Goal: Check status: Check status

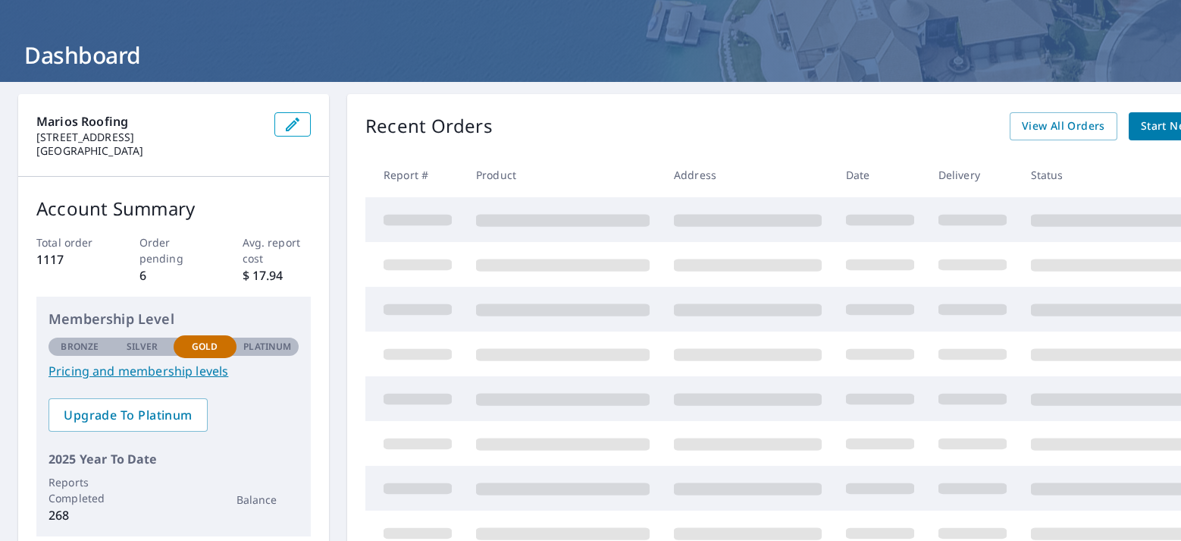
scroll to position [61, 0]
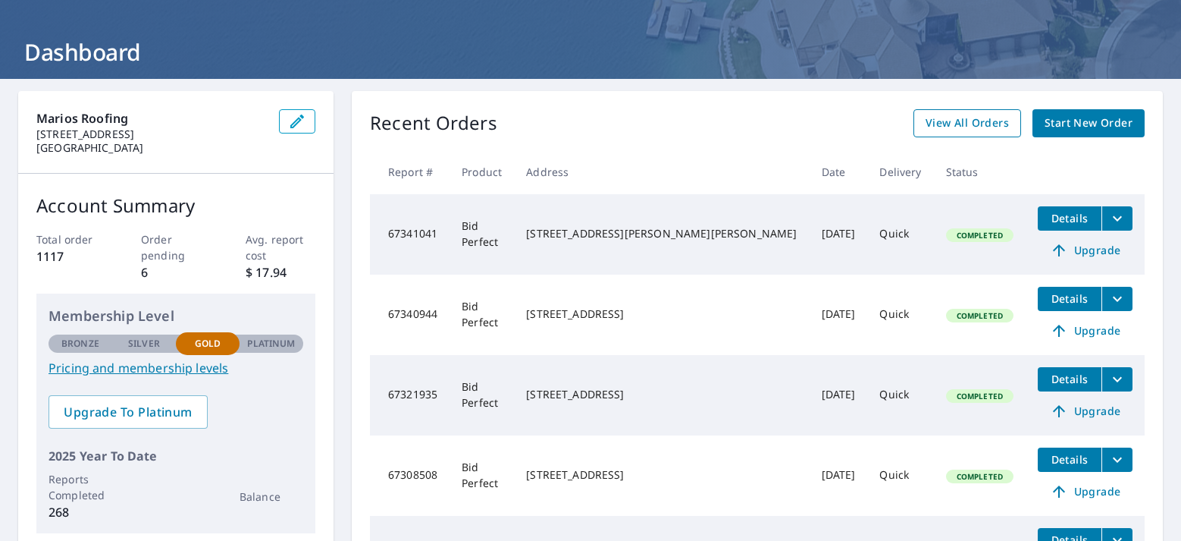
click at [943, 129] on span "View All Orders" at bounding box center [967, 123] width 83 height 19
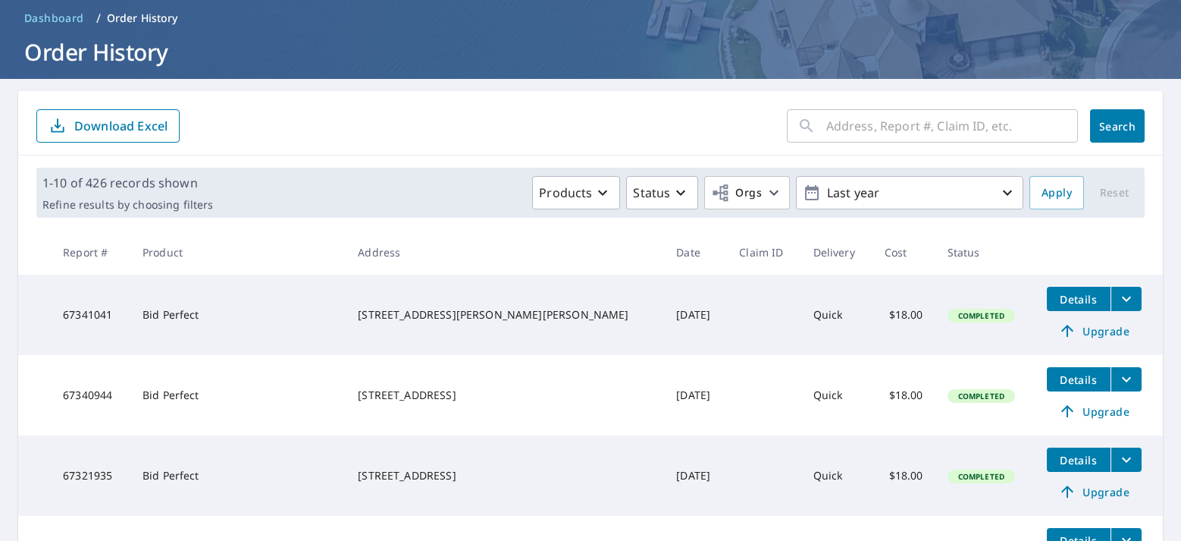
click at [841, 135] on input "text" at bounding box center [953, 126] width 252 height 42
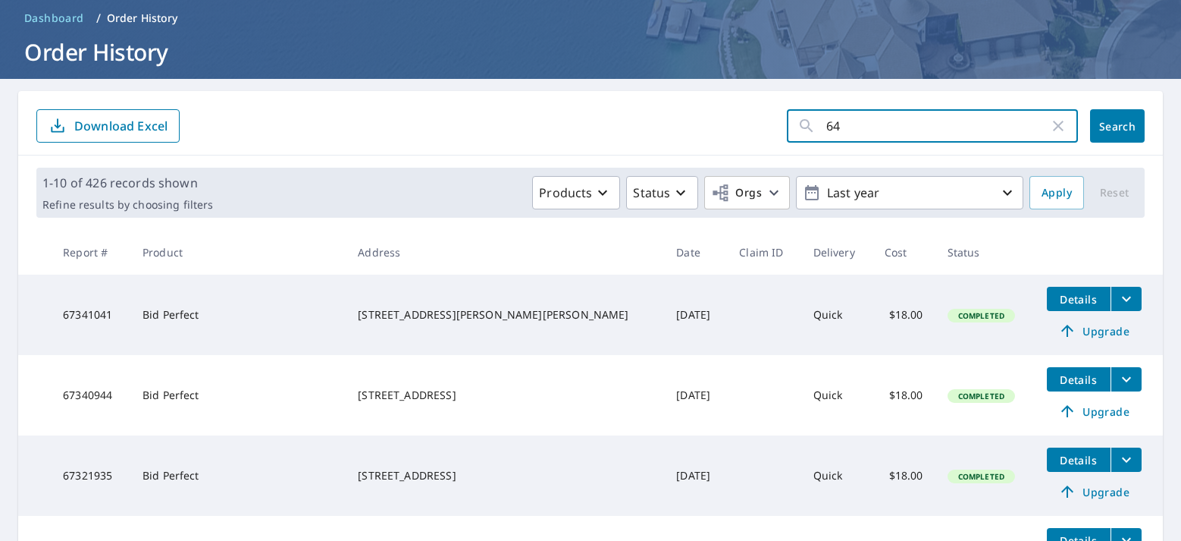
type input "640"
click at [1106, 126] on button "Search" at bounding box center [1117, 125] width 55 height 33
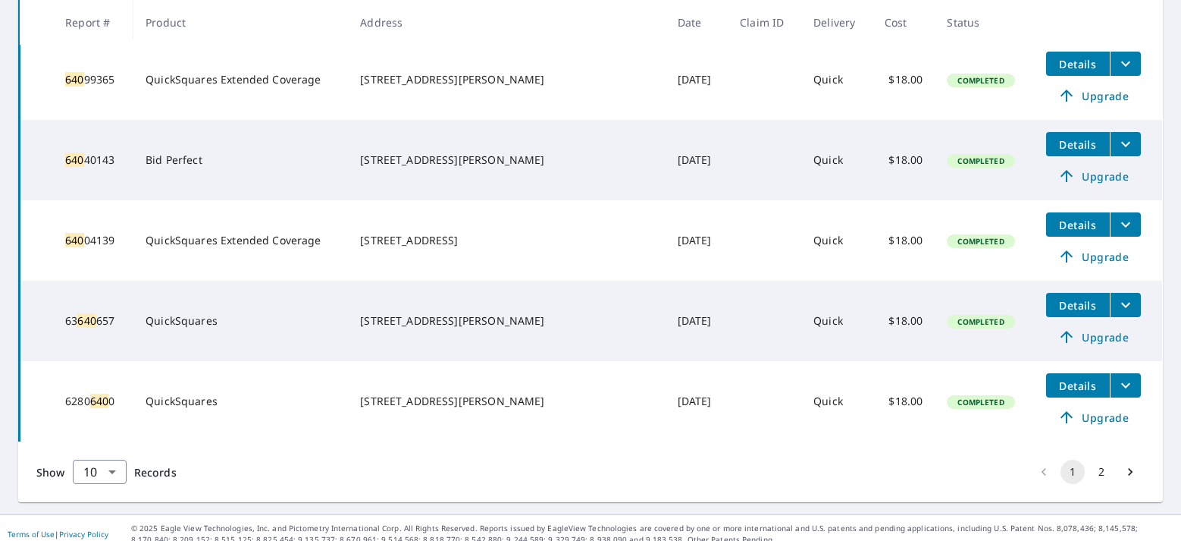
scroll to position [659, 0]
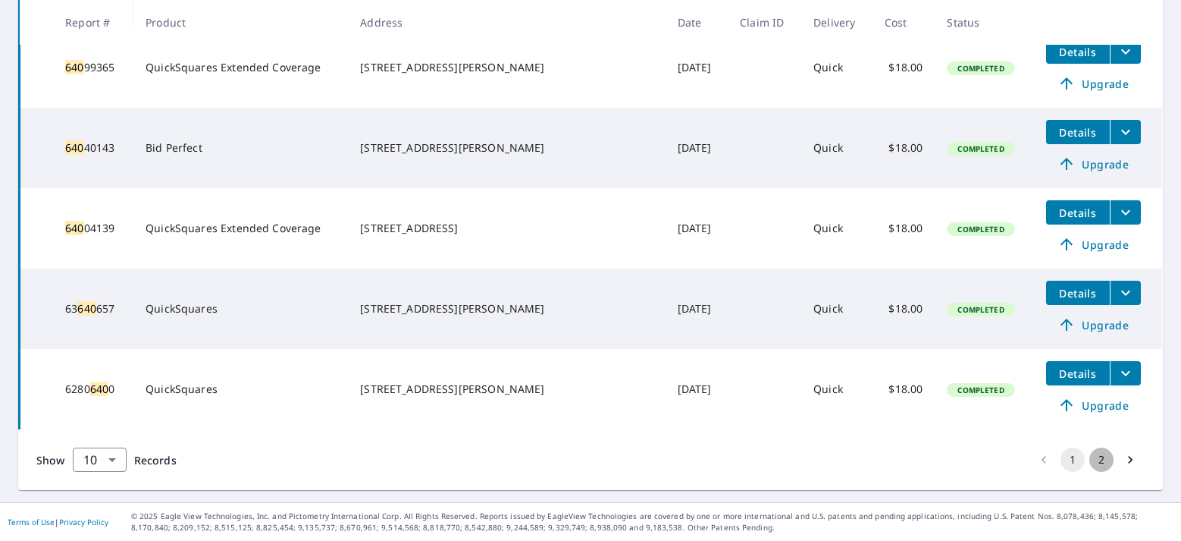
click at [1090, 464] on button "2" at bounding box center [1102, 459] width 24 height 24
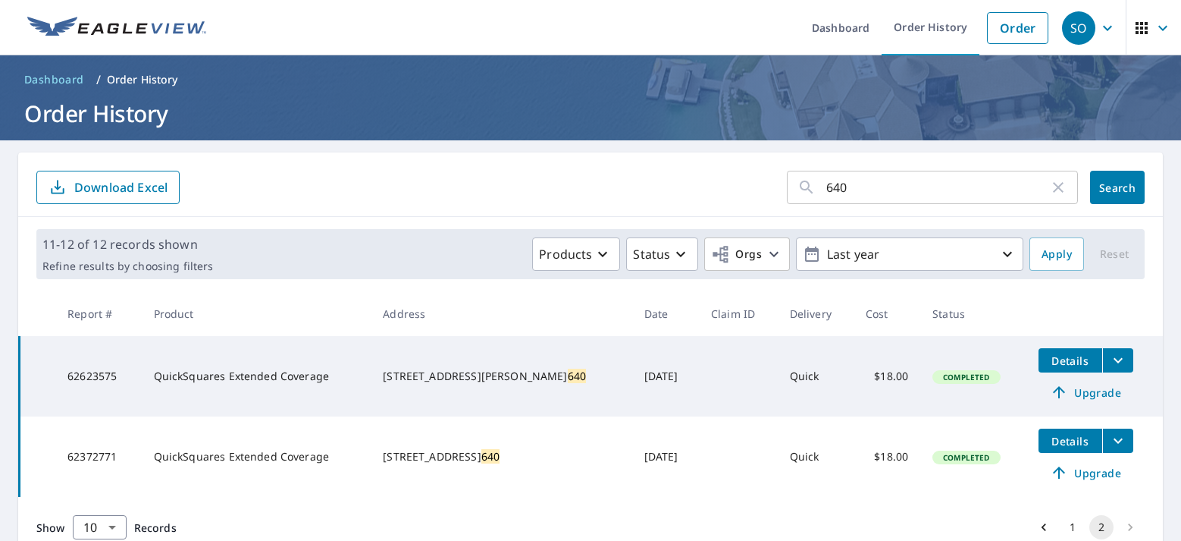
scroll to position [67, 0]
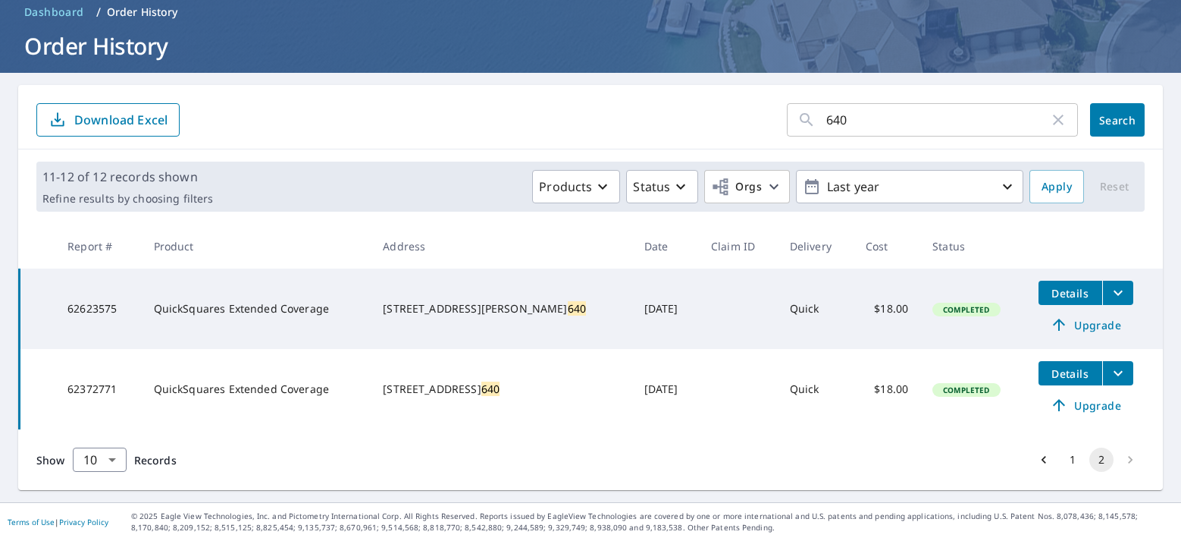
click at [1061, 466] on button "1" at bounding box center [1073, 459] width 24 height 24
